Goal: Check status: Check status

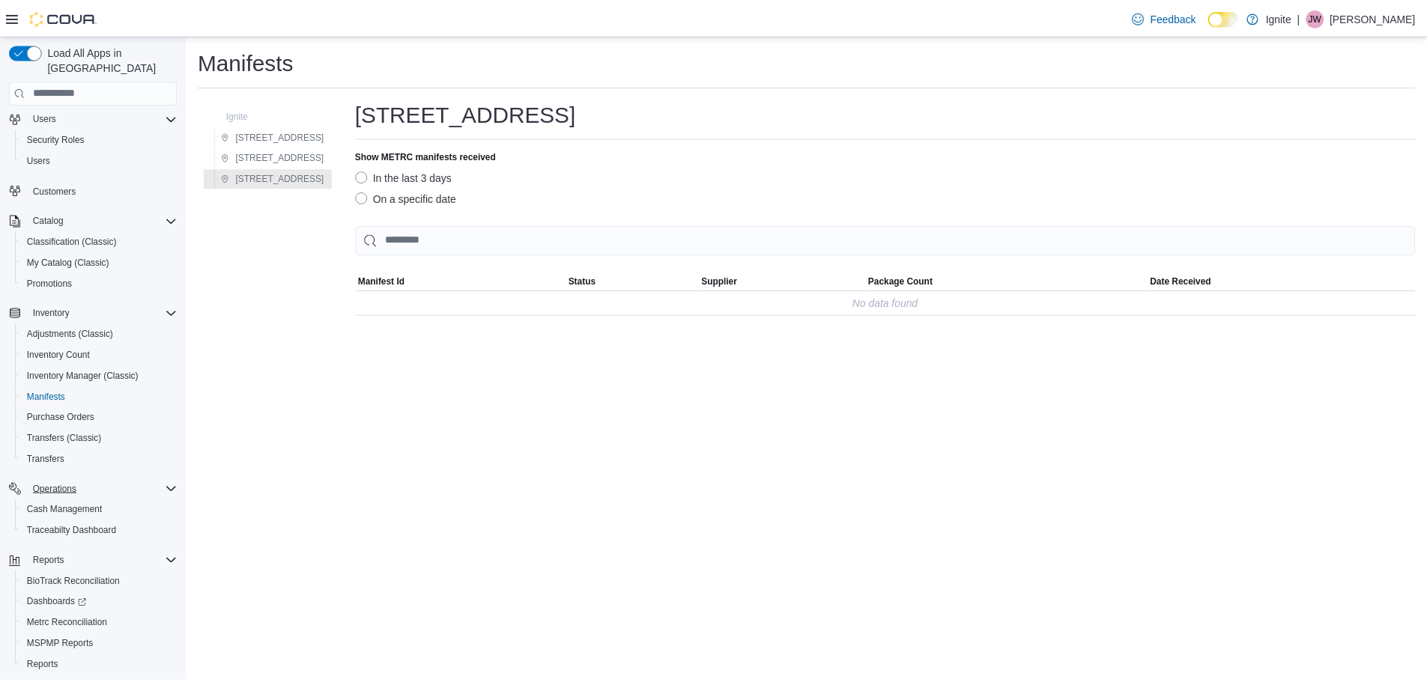
scroll to position [70, 0]
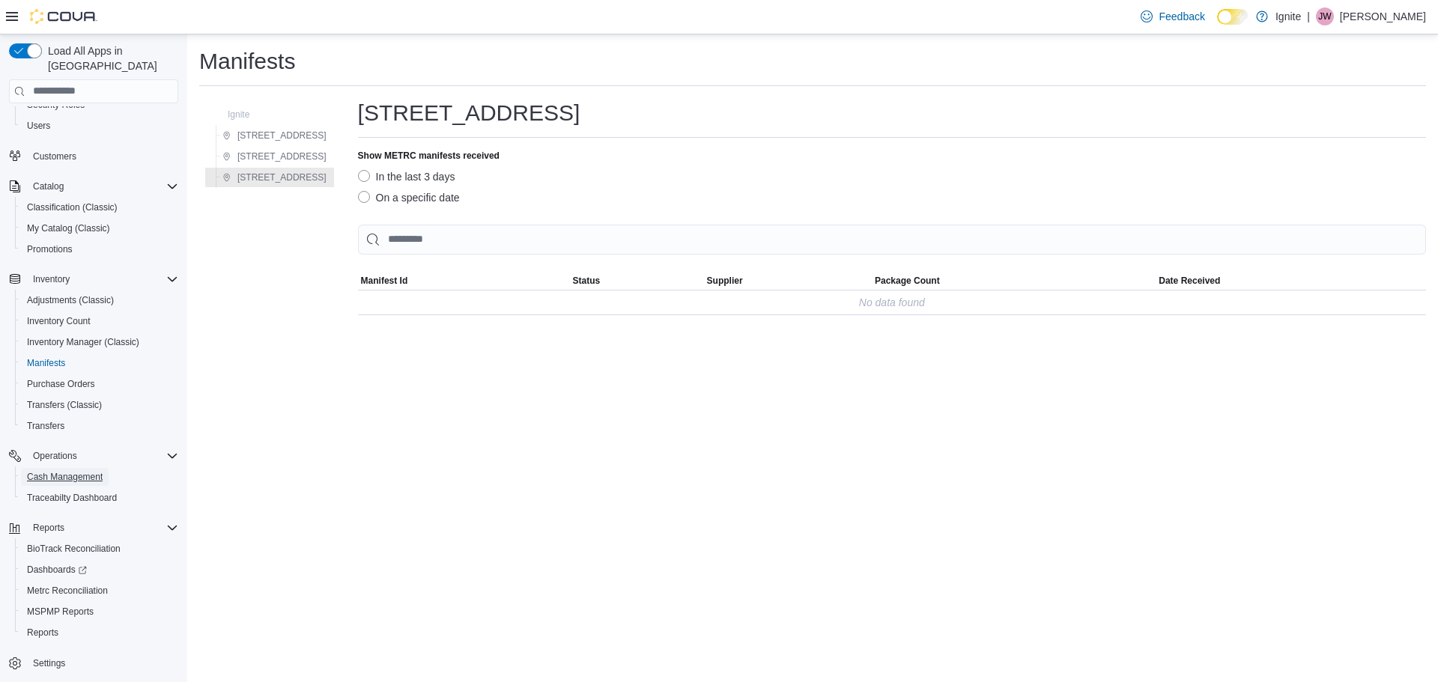
drag, startPoint x: 56, startPoint y: 461, endPoint x: 217, endPoint y: 472, distance: 161.3
click at [56, 471] on span "Cash Management" at bounding box center [65, 477] width 76 height 12
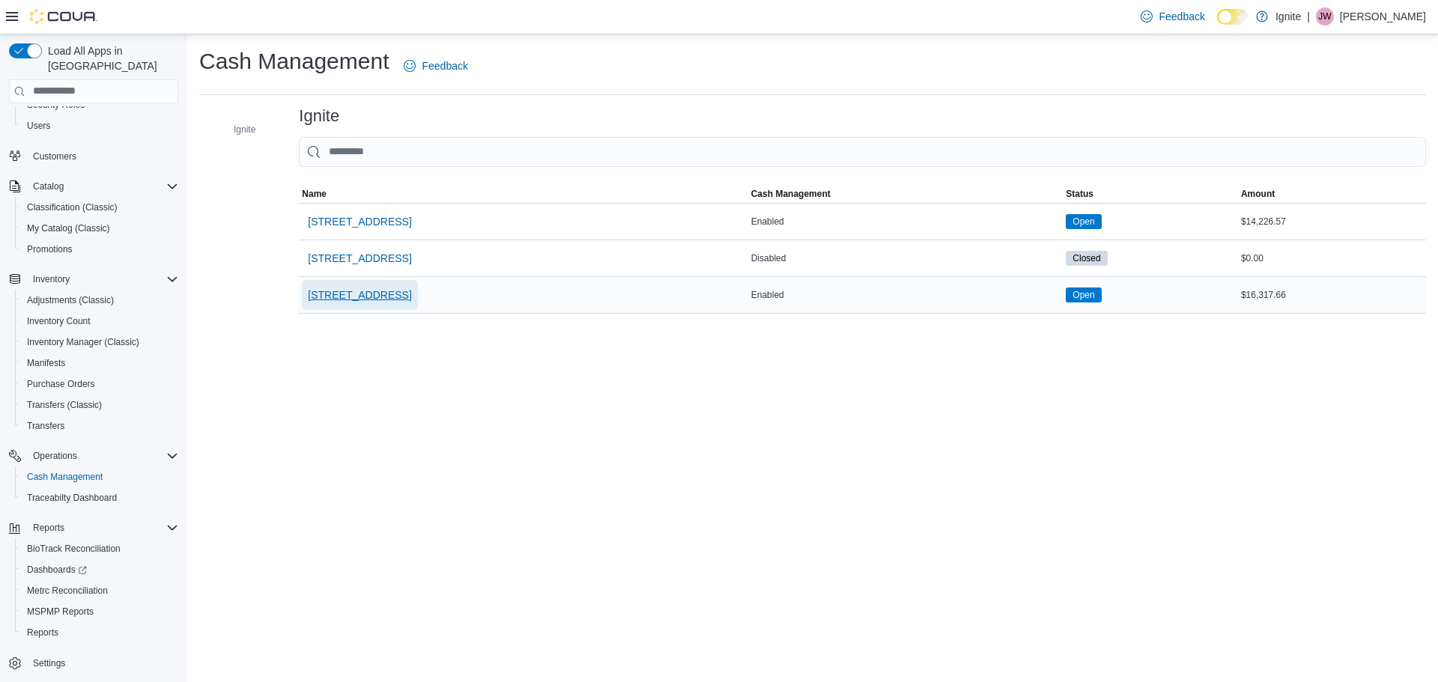
click at [401, 296] on span "[STREET_ADDRESS]" at bounding box center [359, 295] width 103 height 15
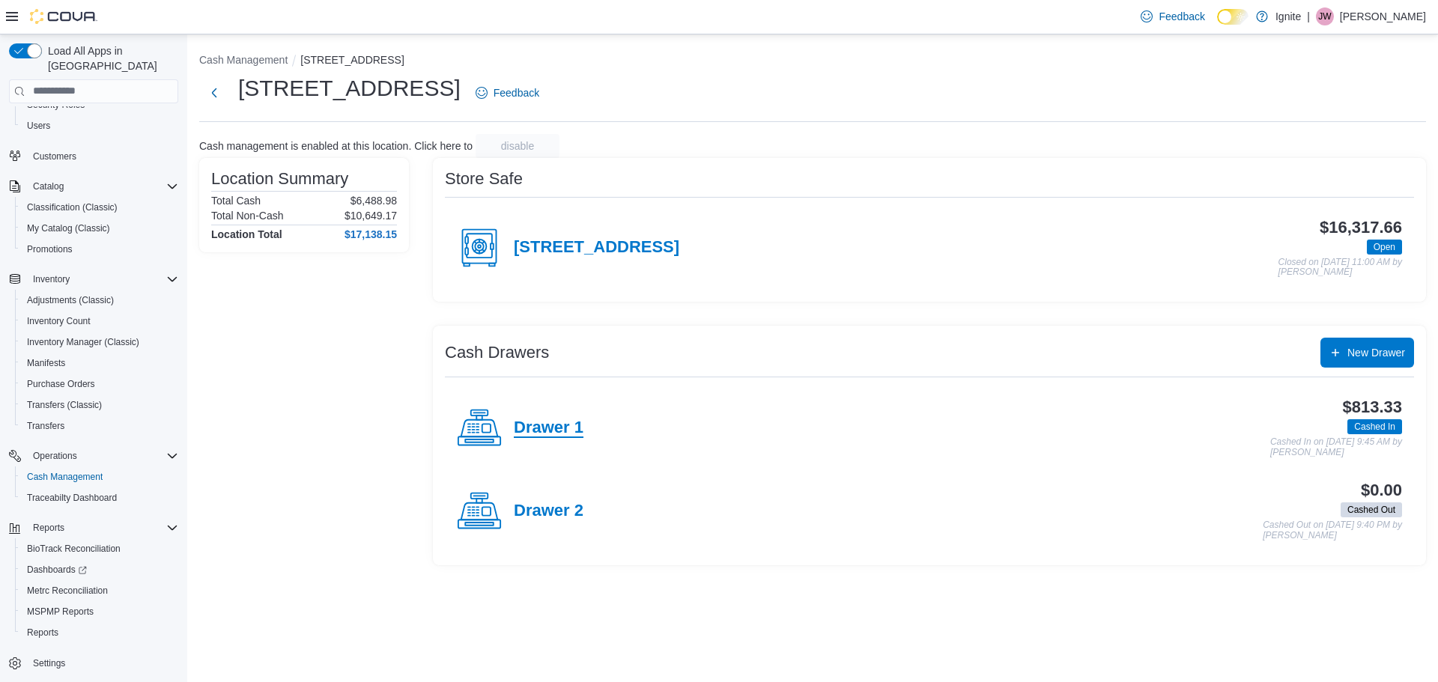
click at [526, 423] on h4 "Drawer 1" at bounding box center [549, 428] width 70 height 19
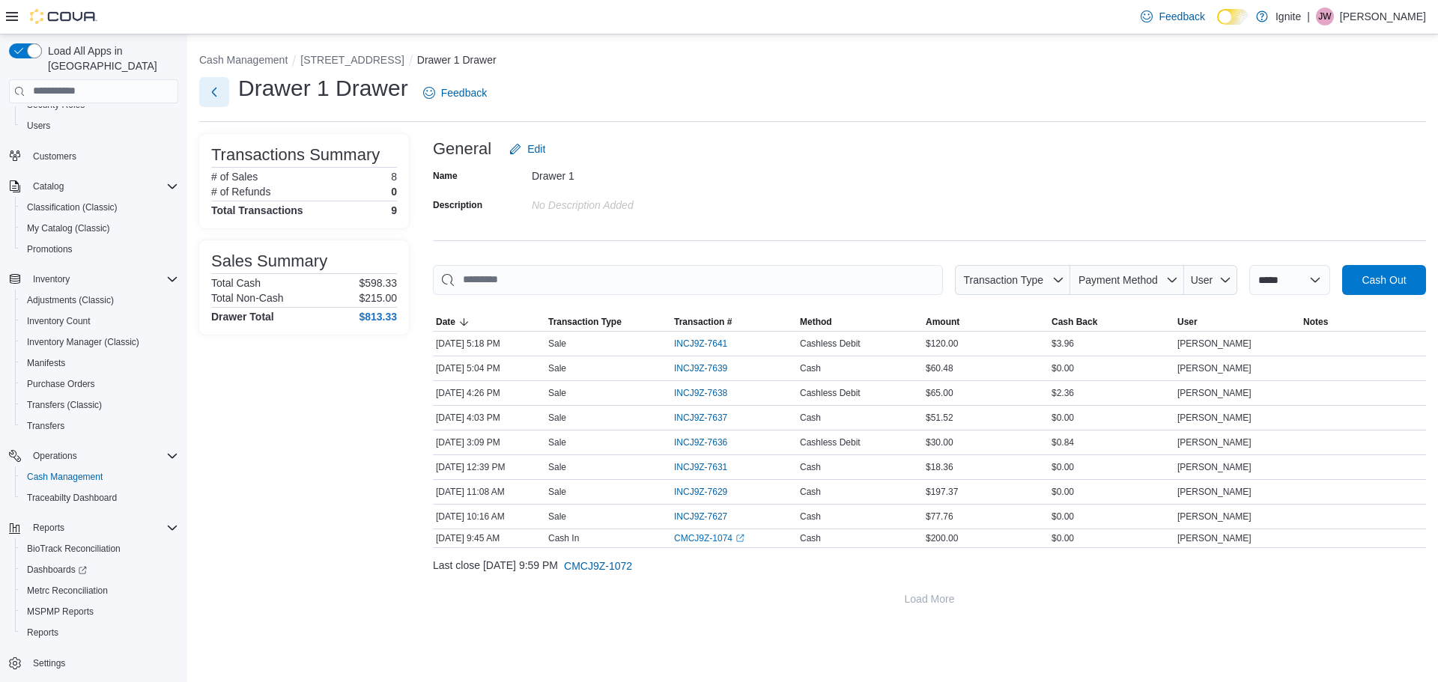
click at [213, 87] on button "Next" at bounding box center [214, 92] width 30 height 30
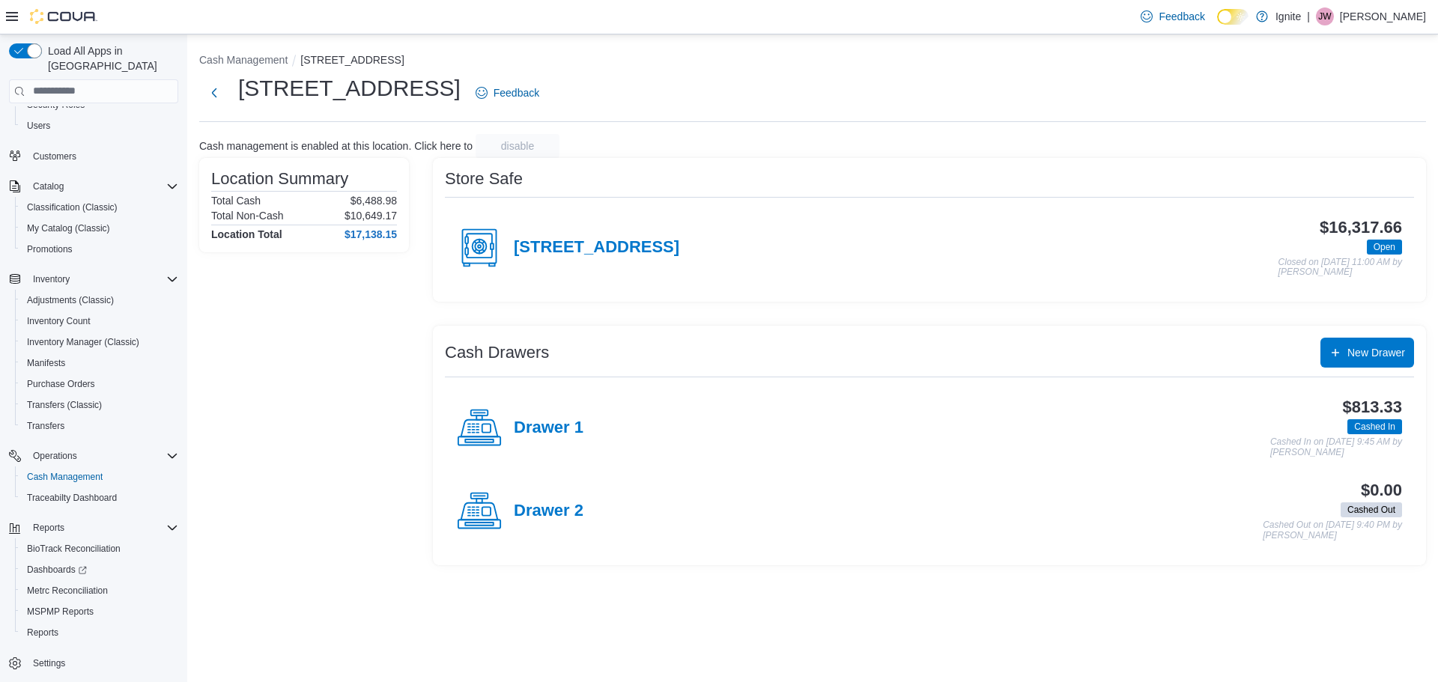
click at [573, 240] on h4 "[STREET_ADDRESS]" at bounding box center [596, 247] width 165 height 19
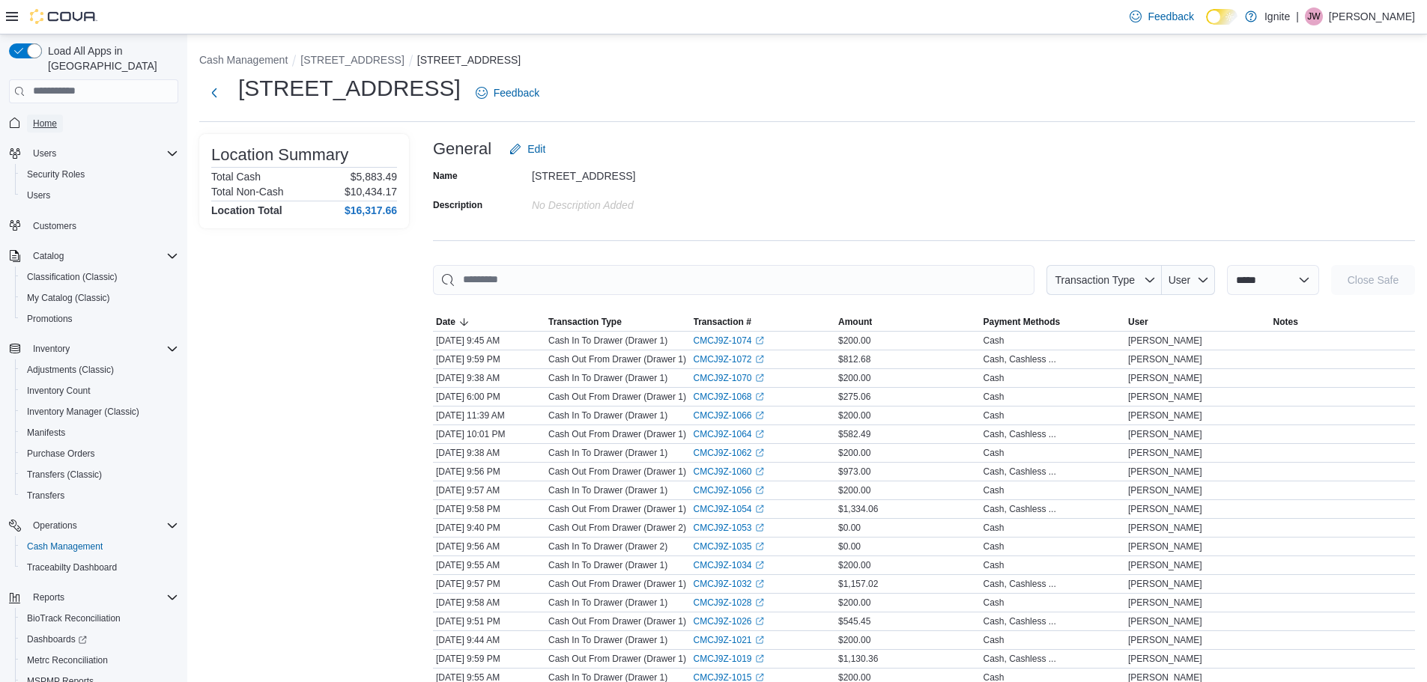
drag, startPoint x: 44, startPoint y: 107, endPoint x: 325, endPoint y: 235, distance: 308.6
click at [44, 118] on span "Home" at bounding box center [45, 124] width 24 height 12
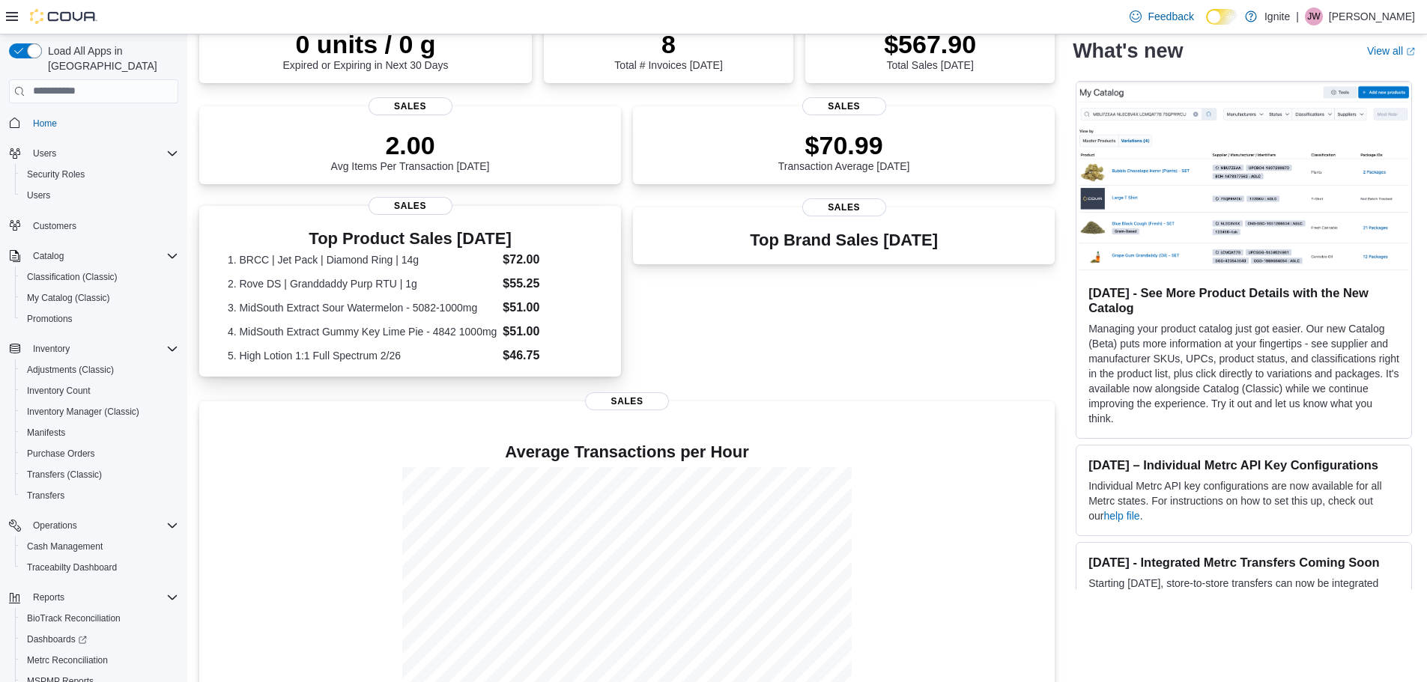
scroll to position [309, 0]
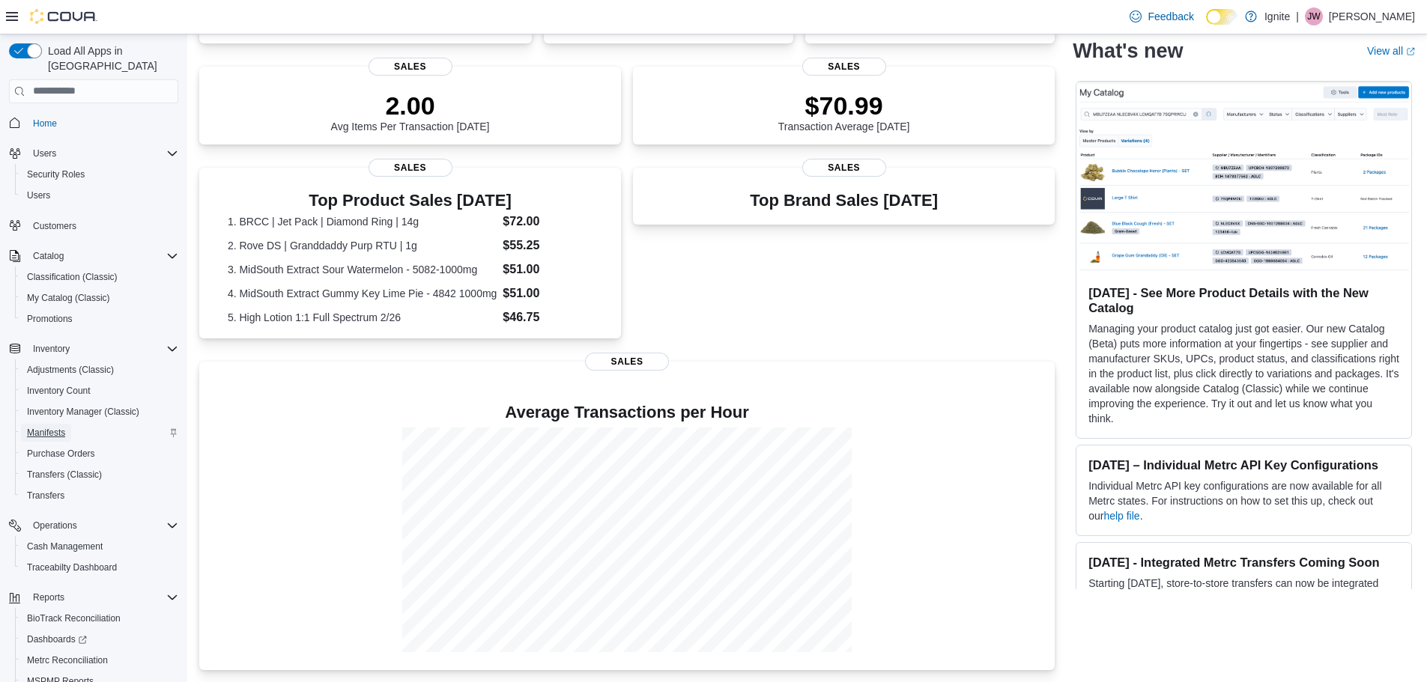
click at [46, 427] on span "Manifests" at bounding box center [46, 433] width 38 height 12
